Goal: Transaction & Acquisition: Book appointment/travel/reservation

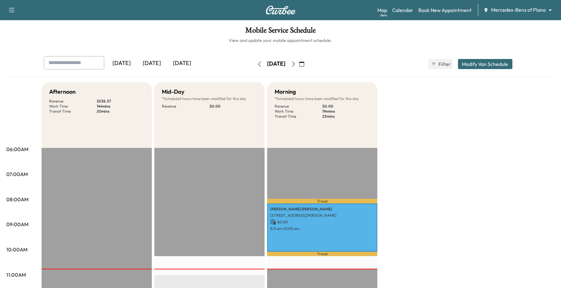
click at [504, 9] on body "Support Log Out Map Beta Calendar Book New Appointment Mercedes-Benz of Plano *…" at bounding box center [280, 144] width 561 height 288
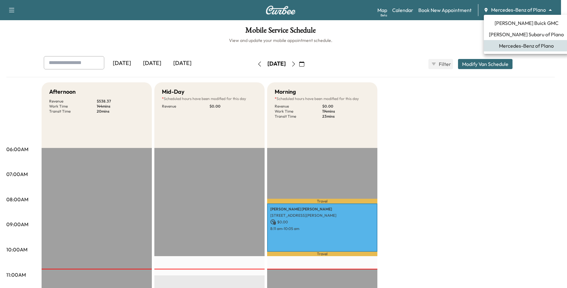
click at [508, 25] on span "[PERSON_NAME] Buick GMC" at bounding box center [527, 23] width 64 height 8
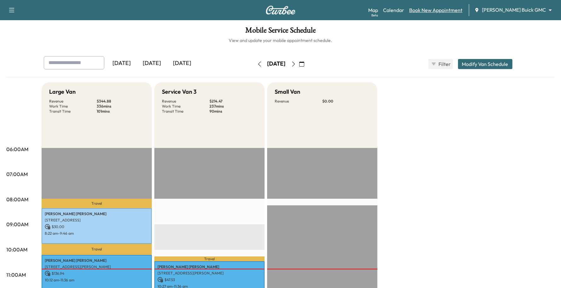
click at [463, 10] on link "Book New Appointment" at bounding box center [435, 10] width 53 height 8
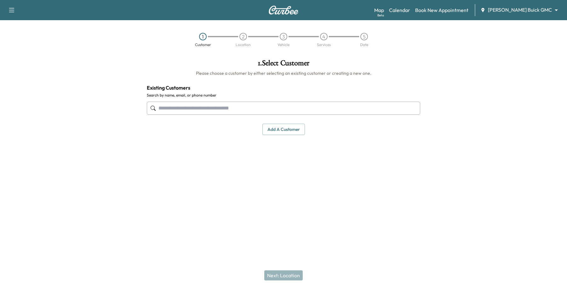
click at [177, 105] on input "text" at bounding box center [284, 107] width 274 height 13
click at [241, 101] on input "text" at bounding box center [284, 107] width 274 height 13
click at [269, 111] on input "text" at bounding box center [284, 107] width 274 height 13
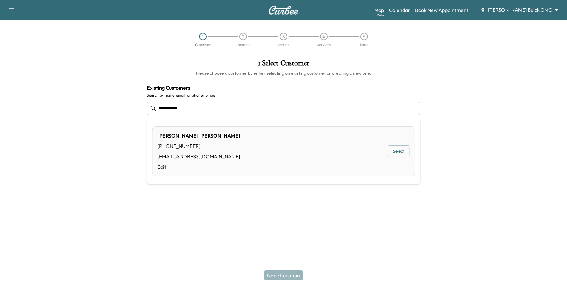
click at [386, 154] on div "[PERSON_NAME] [PHONE_NUMBER] [EMAIL_ADDRESS][DOMAIN_NAME] Edit Select" at bounding box center [283, 150] width 263 height 49
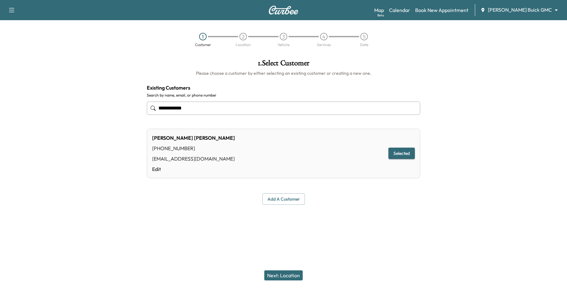
type input "**********"
click at [279, 271] on button "Next: Location" at bounding box center [283, 275] width 38 height 10
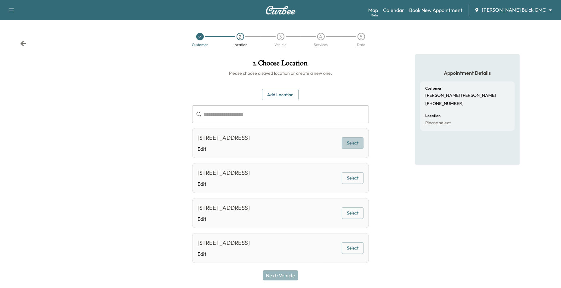
click at [354, 140] on button "Select" at bounding box center [353, 143] width 22 height 12
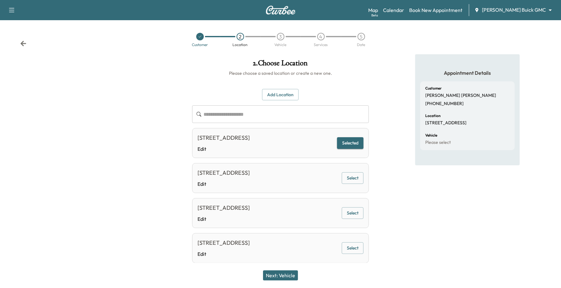
click at [270, 275] on button "Next: Vehicle" at bounding box center [280, 275] width 35 height 10
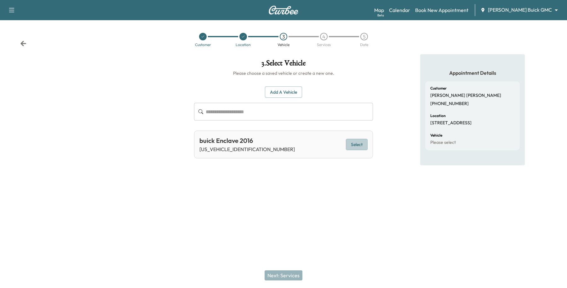
click at [355, 144] on button "Select" at bounding box center [357, 145] width 22 height 12
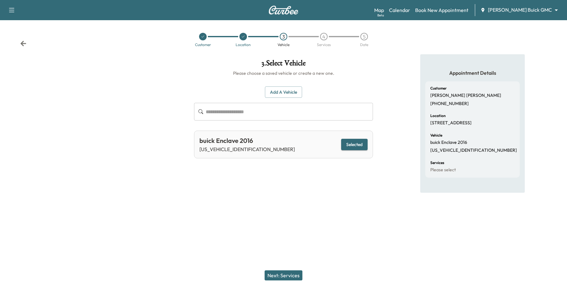
click at [280, 276] on button "Next: Services" at bounding box center [284, 275] width 38 height 10
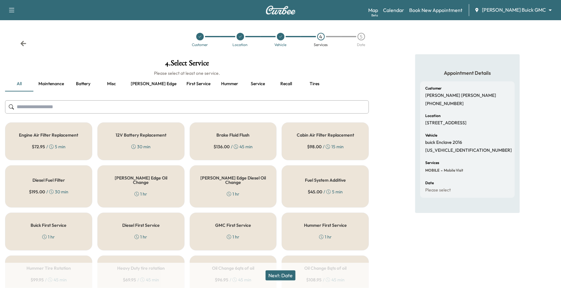
click at [272, 83] on button "Recall" at bounding box center [286, 83] width 28 height 15
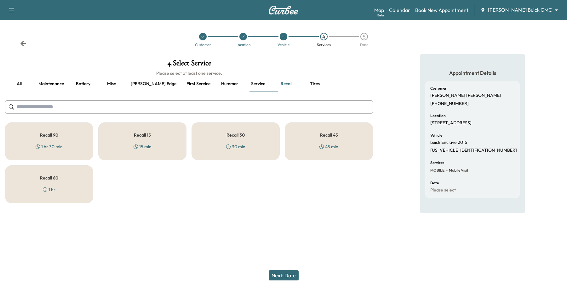
click at [246, 154] on div "Recall 30 30 min" at bounding box center [236, 141] width 88 height 38
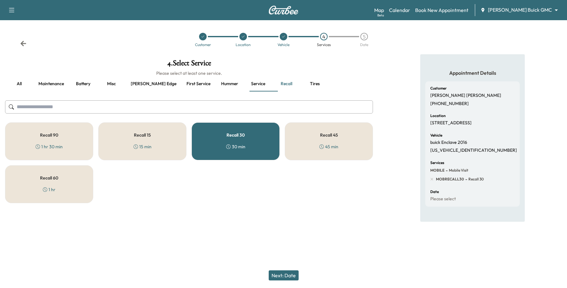
click at [277, 278] on button "Next: Date" at bounding box center [284, 275] width 30 height 10
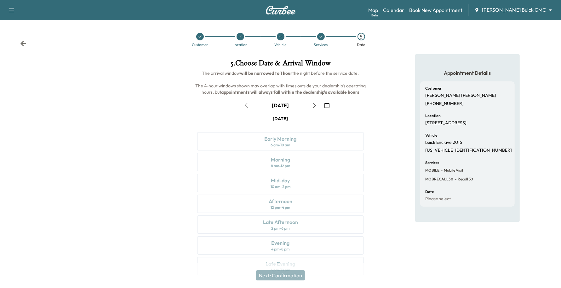
click at [326, 104] on icon "button" at bounding box center [327, 105] width 5 height 5
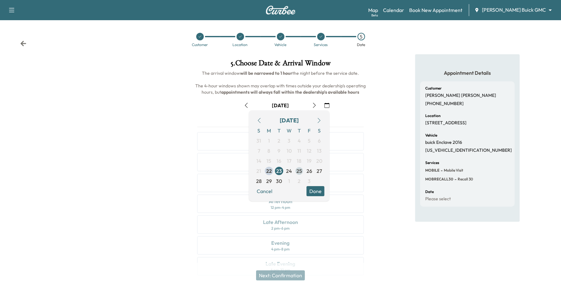
click at [303, 169] on span "25" at bounding box center [299, 171] width 10 height 10
click at [317, 196] on div "[DATE] S M T W T F S 31 1 2 3 4 5 6 7 8 9 10 11 12 13 14 15 16 17 18 19 20 21 2…" at bounding box center [289, 155] width 81 height 91
click at [313, 194] on button "Done" at bounding box center [316, 191] width 18 height 10
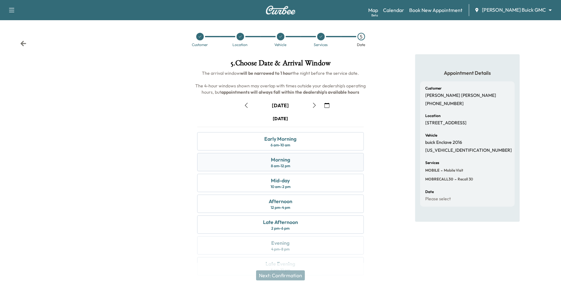
click at [303, 163] on div "Morning 8 am - 12 pm" at bounding box center [280, 162] width 167 height 18
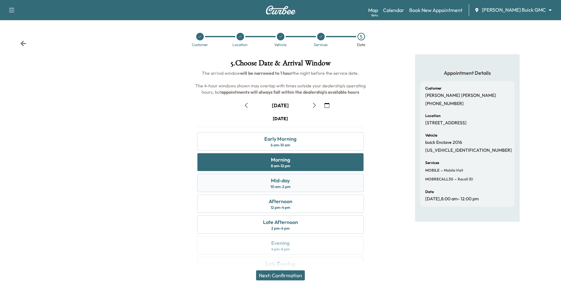
click at [310, 178] on div "Mid-day 10 am - 2 pm" at bounding box center [280, 183] width 167 height 18
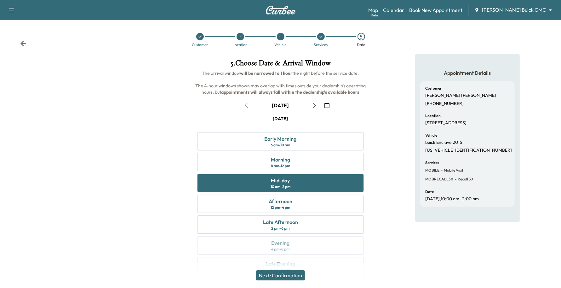
click at [286, 276] on button "Next: Confirmation" at bounding box center [280, 275] width 49 height 10
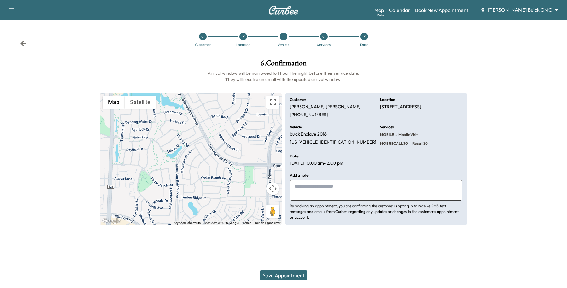
click at [282, 276] on button "Save Appointment" at bounding box center [284, 275] width 48 height 10
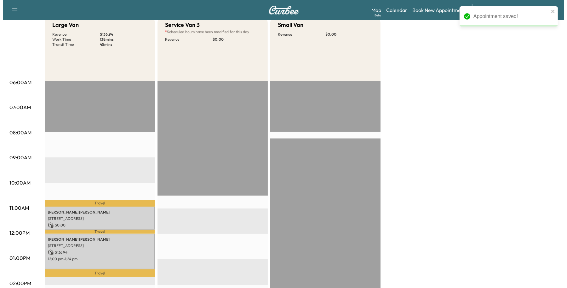
scroll to position [118, 0]
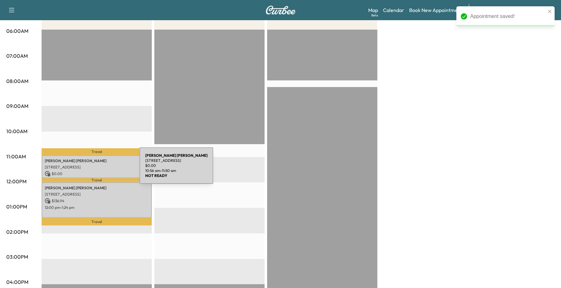
click at [92, 171] on p "$ 0.00" at bounding box center [97, 174] width 104 height 6
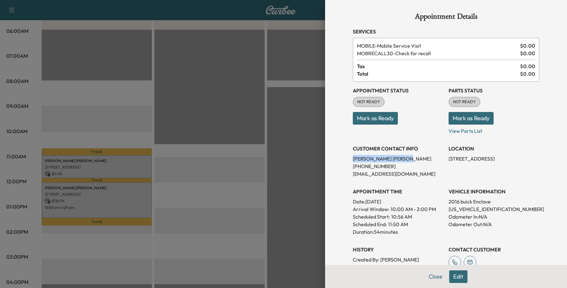
drag, startPoint x: 378, startPoint y: 157, endPoint x: 333, endPoint y: 159, distance: 45.8
click at [333, 159] on div "Appointment Details Services MOBILE - Mobile Service Visit $ 0.00 MOBRECALL30 -…" at bounding box center [446, 144] width 242 height 288
copy p "[PERSON_NAME]"
click at [449, 275] on button "Edit" at bounding box center [458, 276] width 18 height 13
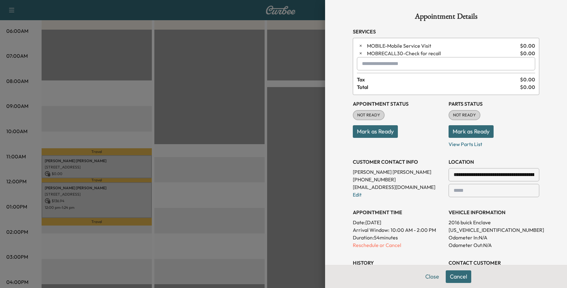
scroll to position [120, 0]
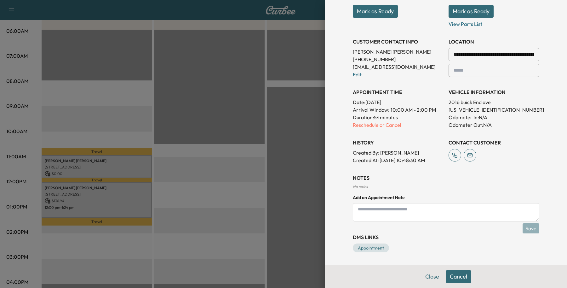
click at [432, 203] on textarea at bounding box center [446, 212] width 187 height 18
paste textarea "**********"
type textarea "**********"
click at [523, 225] on button "Save" at bounding box center [531, 228] width 17 height 10
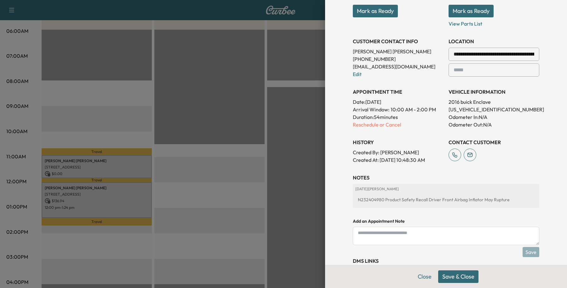
click at [464, 276] on button "Save & Close" at bounding box center [458, 276] width 40 height 13
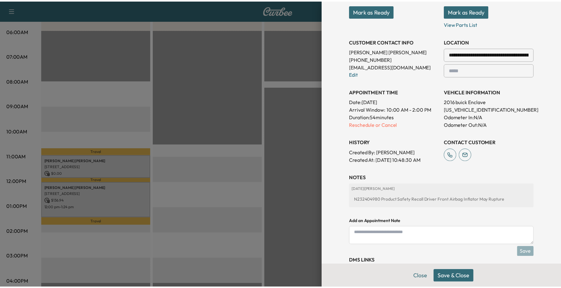
scroll to position [107, 0]
